Goal: Information Seeking & Learning: Learn about a topic

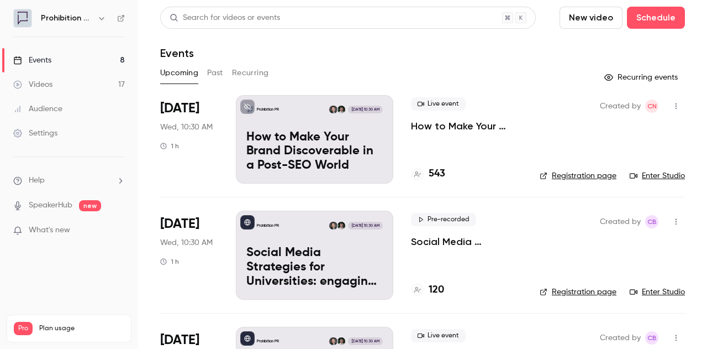
scroll to position [106, 0]
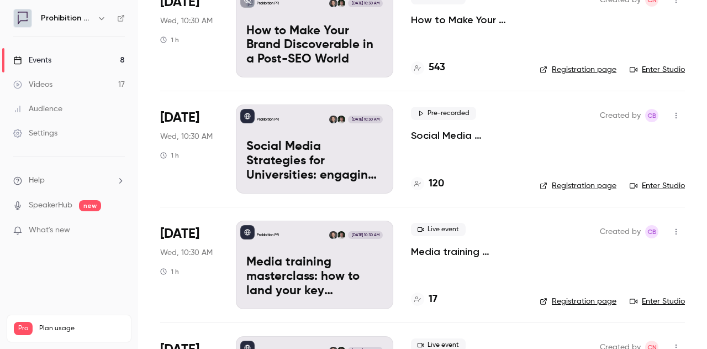
click at [293, 162] on p "Social Media Strategies for Universities: engaging the new student cohort" at bounding box center [314, 161] width 136 height 43
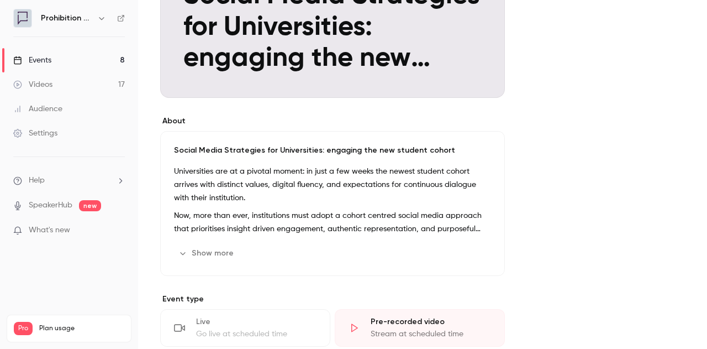
scroll to position [209, 0]
click at [209, 252] on button "Show more" at bounding box center [207, 254] width 66 height 18
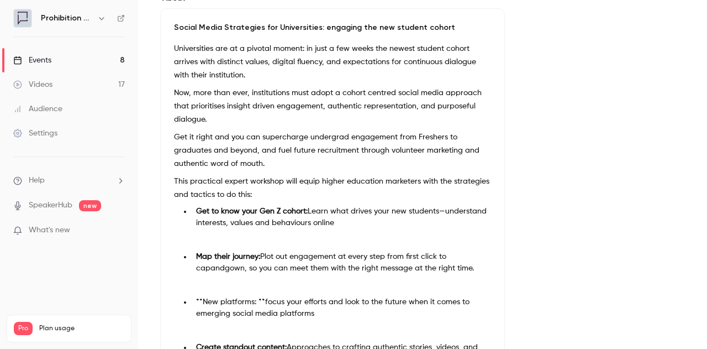
scroll to position [334, 0]
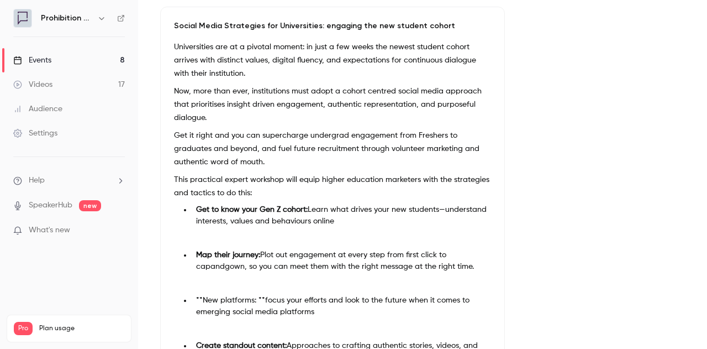
click at [250, 115] on p "Now, more than ever, institutions must adopt a cohort centred social media appr…" at bounding box center [332, 105] width 317 height 40
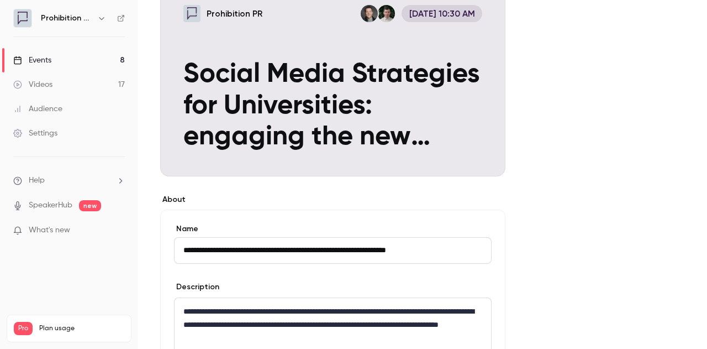
scroll to position [131, 0]
